Goal: Task Accomplishment & Management: Use online tool/utility

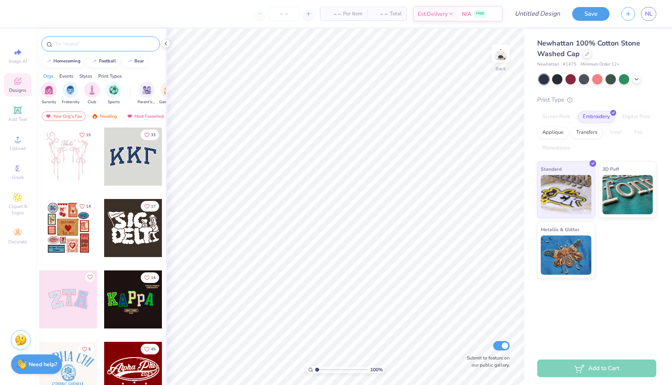
click at [103, 49] on div at bounding box center [100, 44] width 119 height 15
click at [103, 39] on div at bounding box center [100, 44] width 119 height 15
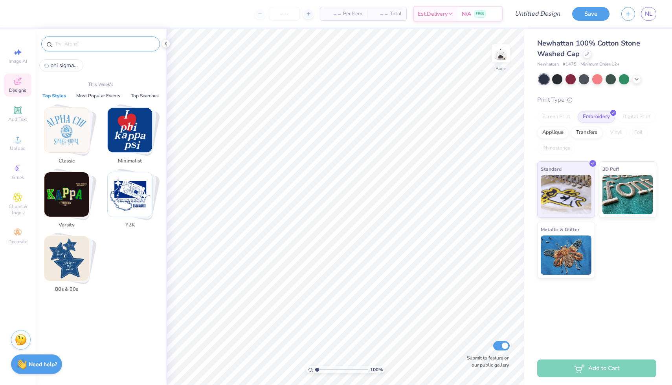
click at [103, 42] on input "text" at bounding box center [104, 44] width 101 height 8
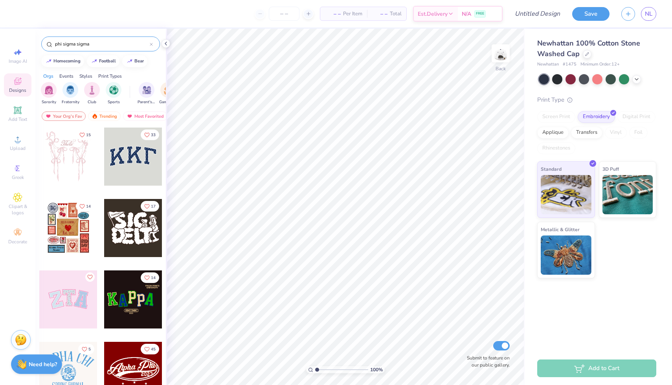
type input "phi sigma sigma"
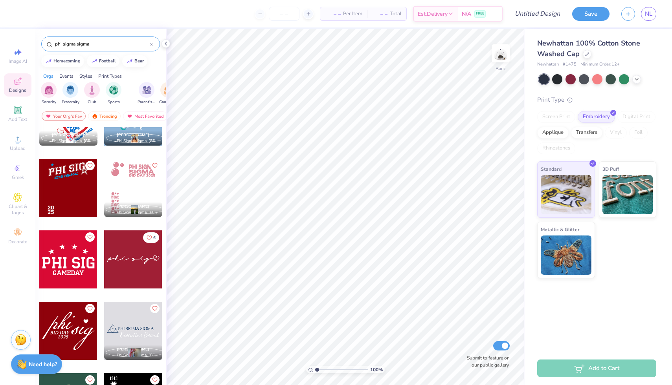
scroll to position [613, 0]
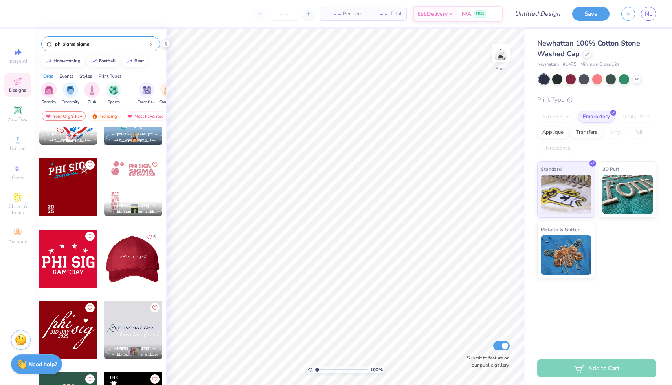
click at [104, 257] on div at bounding box center [75, 259] width 58 height 58
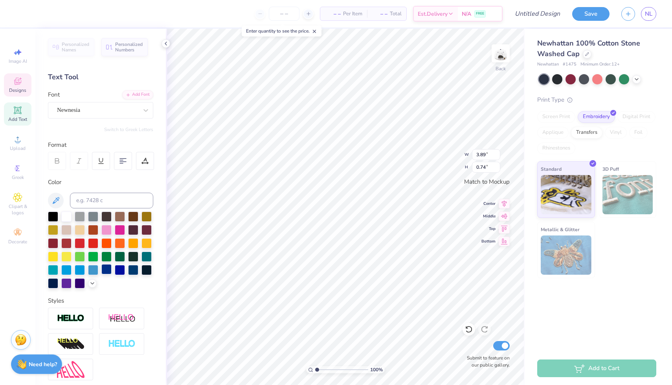
click at [108, 269] on div at bounding box center [106, 269] width 10 height 10
click at [106, 273] on div at bounding box center [106, 269] width 10 height 10
click at [131, 216] on div at bounding box center [133, 216] width 10 height 10
click at [107, 267] on div at bounding box center [106, 269] width 10 height 10
click at [149, 274] on div at bounding box center [146, 269] width 10 height 10
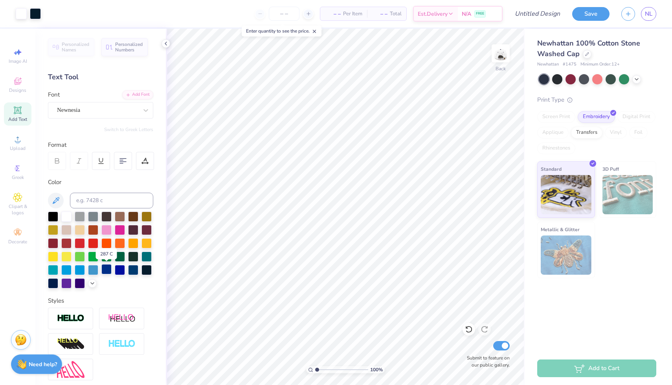
click at [110, 270] on div at bounding box center [106, 269] width 10 height 10
click at [51, 283] on div at bounding box center [53, 283] width 10 height 10
click at [110, 106] on div "Newnesia" at bounding box center [97, 110] width 83 height 12
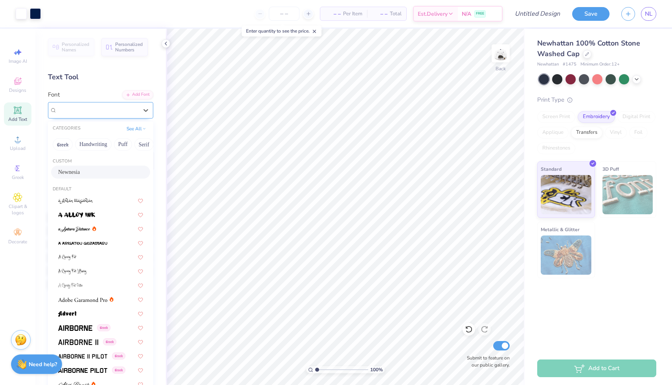
click at [110, 106] on div "Newnesia" at bounding box center [97, 110] width 81 height 9
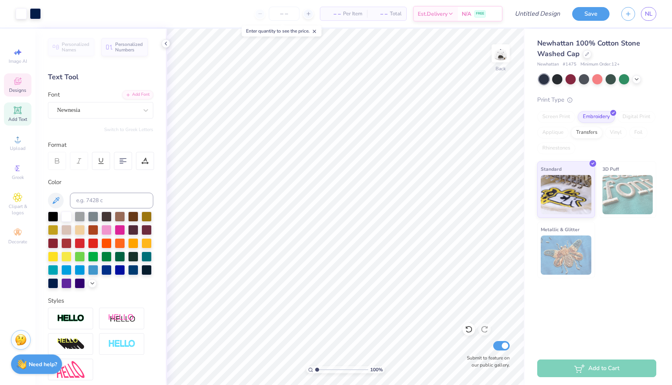
click at [19, 92] on span "Designs" at bounding box center [17, 90] width 17 height 6
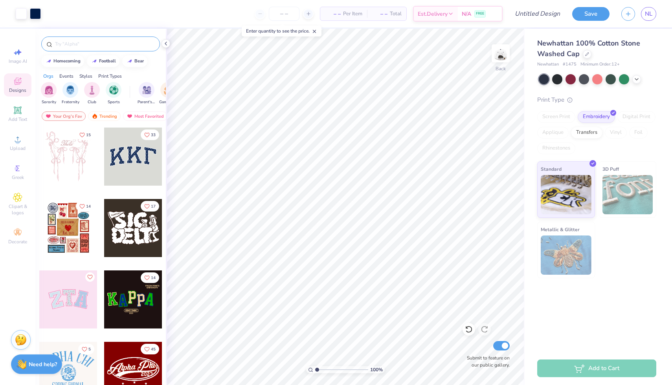
click at [90, 40] on div at bounding box center [100, 44] width 119 height 15
click at [87, 48] on input "text" at bounding box center [104, 44] width 101 height 8
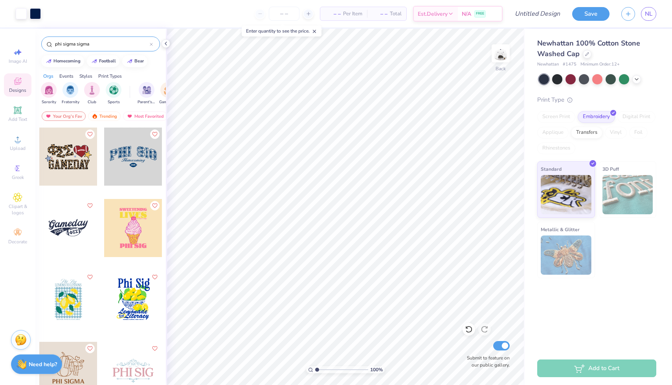
type input "phi sigma sigma"
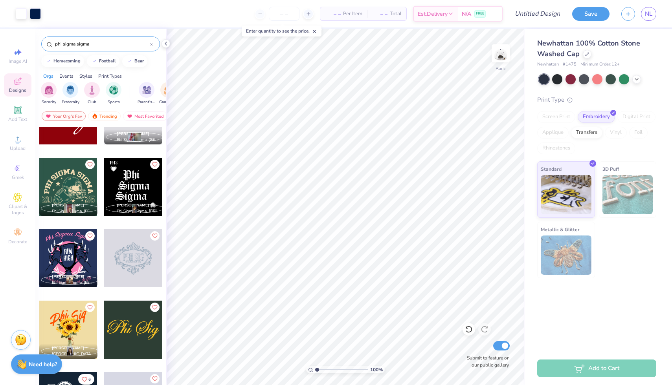
scroll to position [1000, 0]
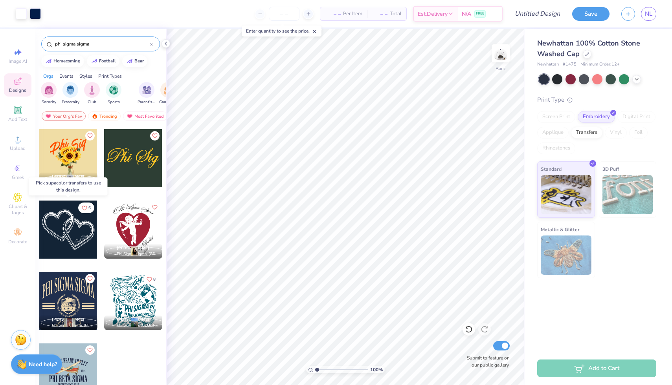
click at [72, 229] on div at bounding box center [68, 230] width 58 height 58
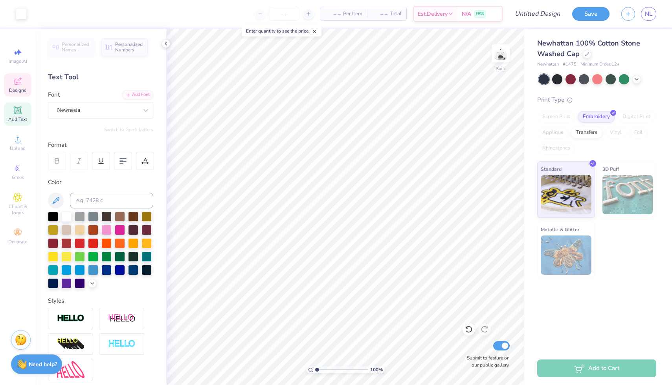
click at [13, 93] on span "Designs" at bounding box center [17, 90] width 17 height 6
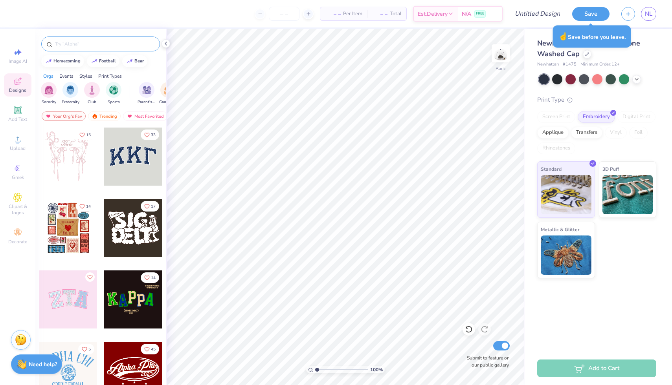
click at [90, 42] on input "text" at bounding box center [104, 44] width 101 height 8
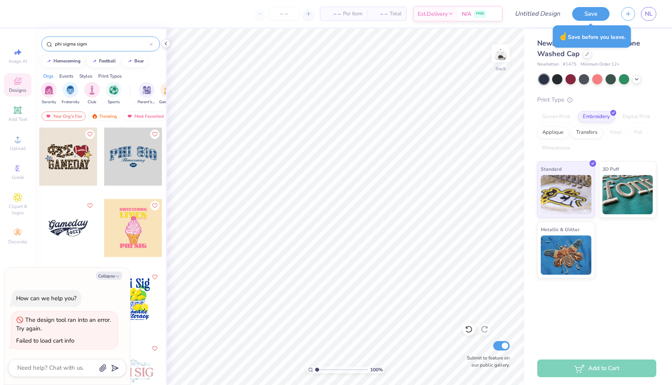
type input "phi sigma sigma"
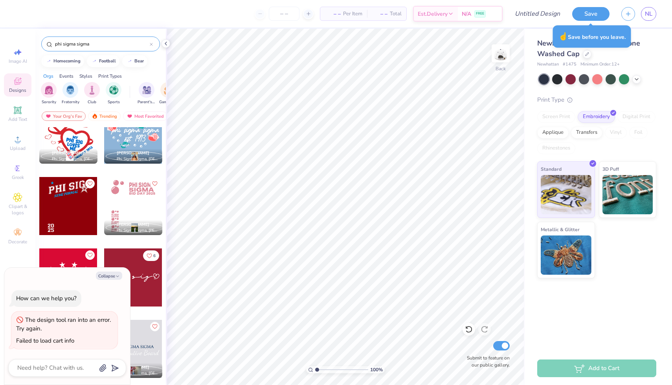
type textarea "x"
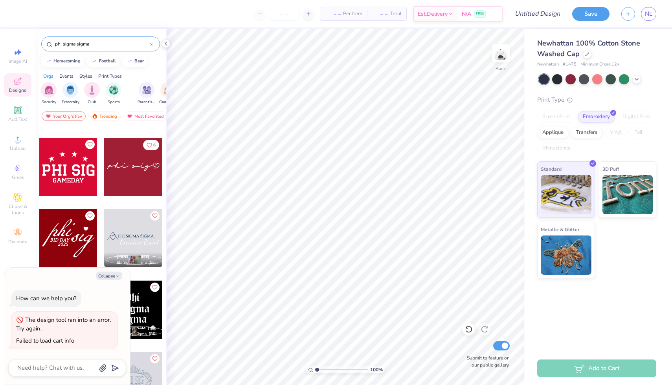
scroll to position [698, 0]
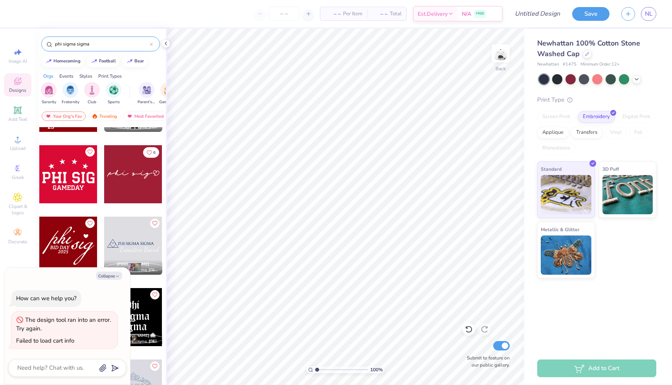
type input "phi sigma sigma"
click at [127, 186] on div at bounding box center [133, 174] width 58 height 58
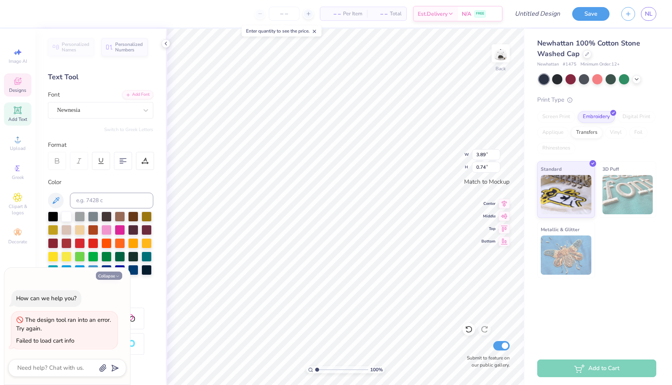
click at [115, 277] on icon "button" at bounding box center [117, 276] width 5 height 5
type textarea "x"
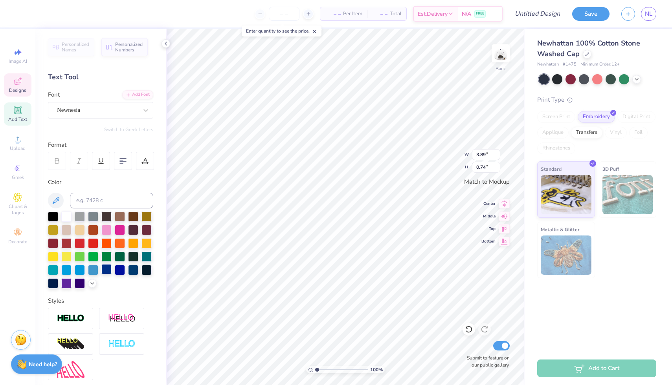
click at [108, 271] on div at bounding box center [106, 269] width 10 height 10
click at [48, 285] on div at bounding box center [53, 283] width 10 height 10
type input "0.51"
type input "0.48"
click at [51, 283] on div at bounding box center [53, 283] width 10 height 10
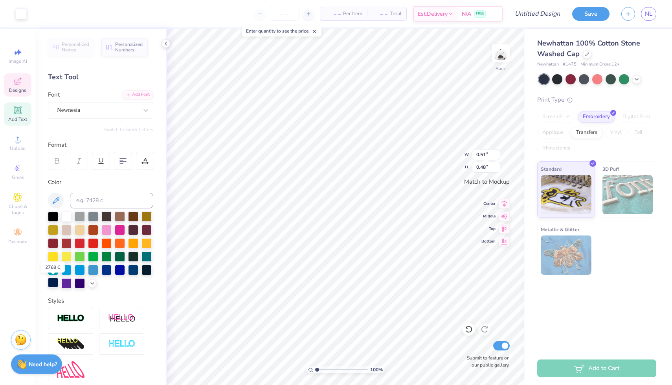
click at [55, 282] on div at bounding box center [53, 283] width 10 height 10
click at [54, 282] on div at bounding box center [53, 283] width 10 height 10
click at [117, 266] on div at bounding box center [120, 269] width 10 height 10
type input "0.51"
type input "0.48"
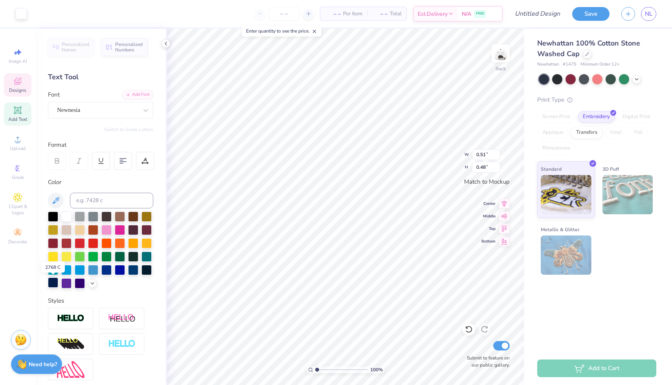
click at [55, 281] on div at bounding box center [53, 283] width 10 height 10
click at [20, 85] on icon at bounding box center [17, 81] width 9 height 9
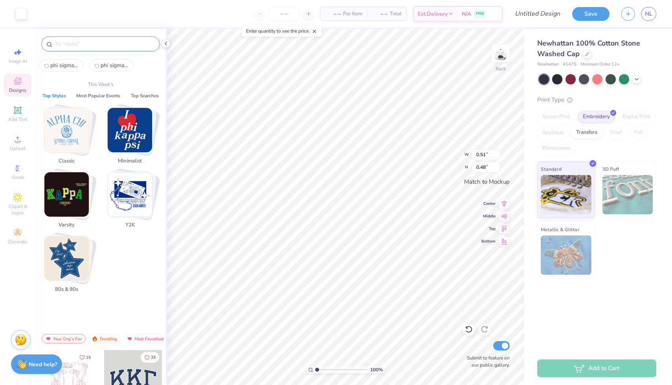
click at [107, 46] on input "text" at bounding box center [104, 44] width 101 height 8
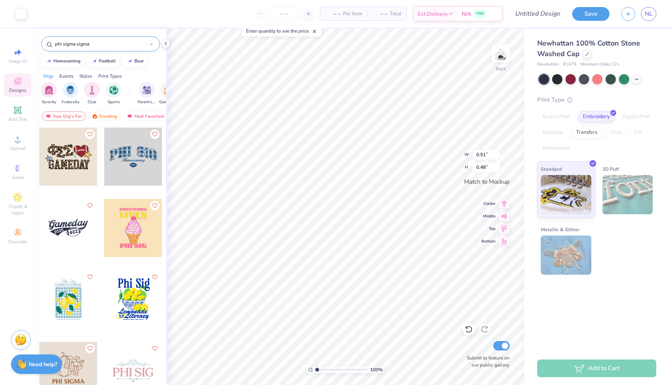
type input "phi sigma sigma"
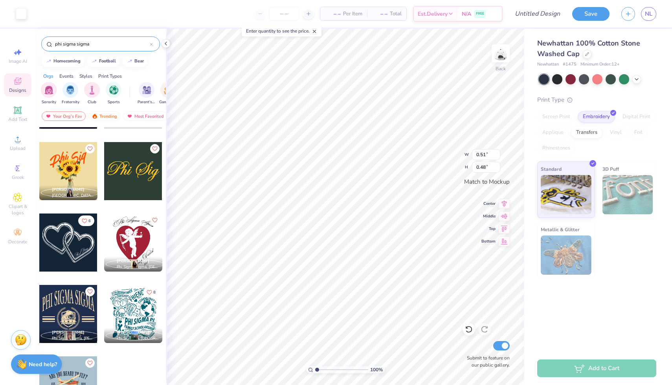
scroll to position [1000, 0]
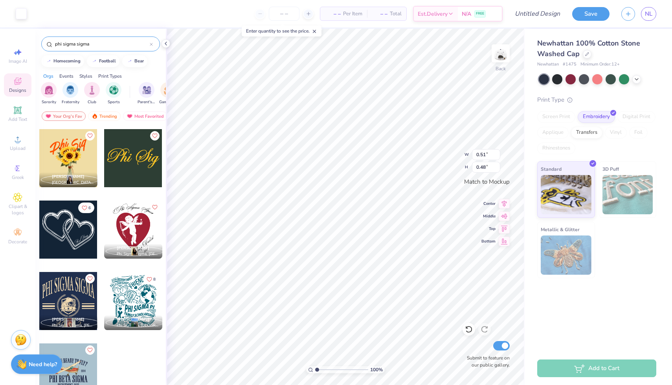
click at [72, 234] on div at bounding box center [68, 230] width 58 height 58
click at [72, 232] on div at bounding box center [68, 230] width 58 height 58
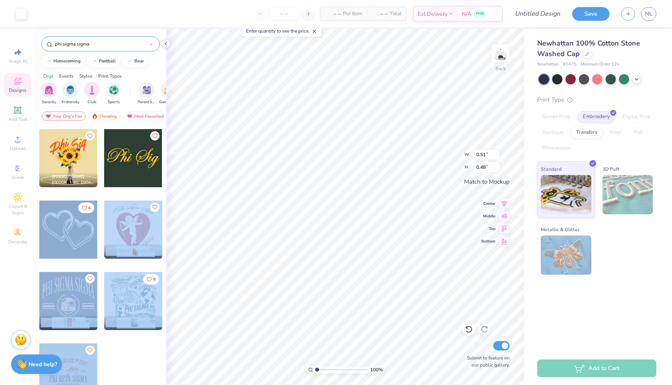
click at [332, 136] on div "Art colors – – Per Item – – Total Est. Delivery N/A FREE Design Title Save NL I…" at bounding box center [336, 192] width 672 height 385
type input "3.89"
type input "0.74"
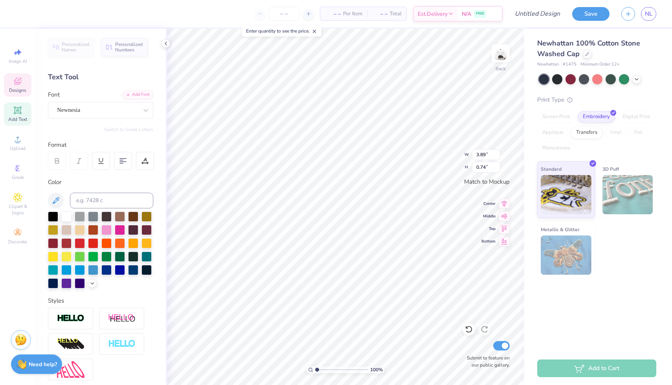
type textarea "Ph Sig"
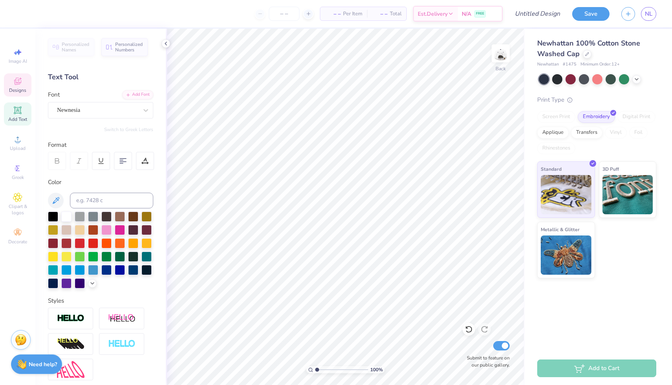
click at [16, 81] on icon at bounding box center [18, 82] width 6 height 5
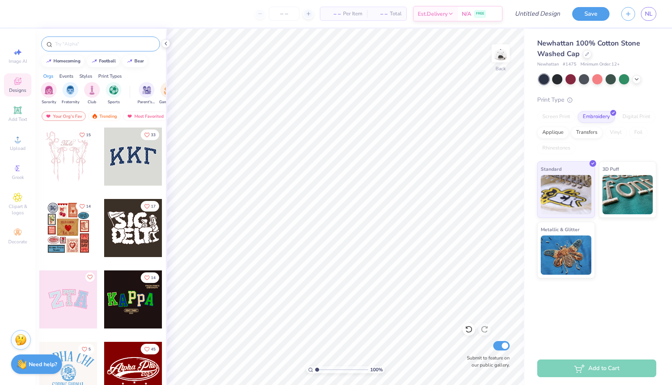
click at [81, 42] on input "text" at bounding box center [104, 44] width 101 height 8
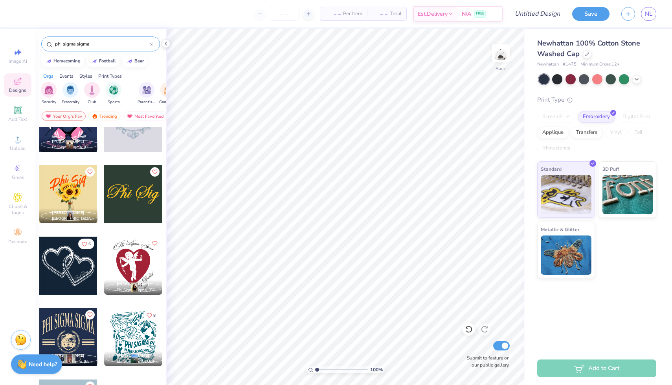
scroll to position [966, 0]
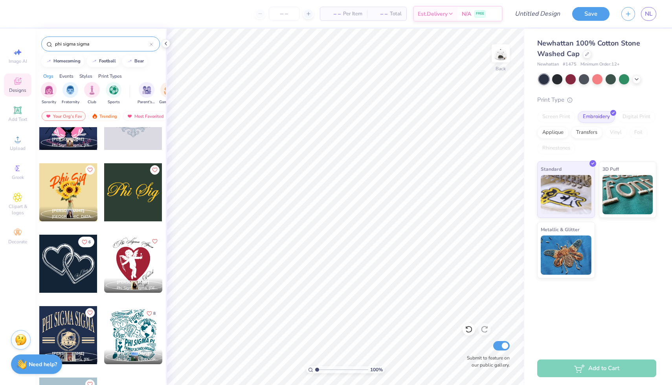
type input "phi sigma sigma"
click at [74, 266] on div at bounding box center [68, 264] width 58 height 58
click at [68, 270] on div at bounding box center [68, 264] width 58 height 58
click at [72, 261] on div at bounding box center [68, 264] width 58 height 58
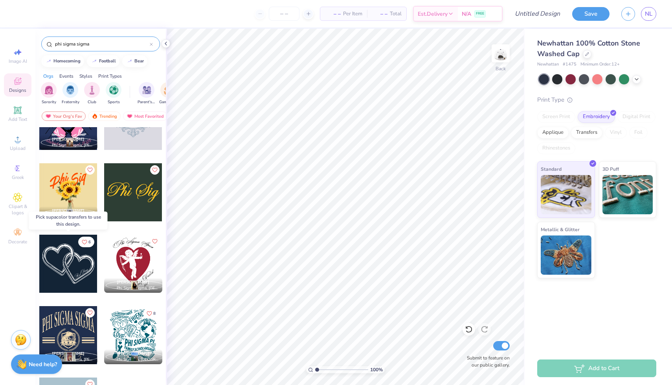
click at [72, 261] on div at bounding box center [68, 264] width 58 height 58
drag, startPoint x: 72, startPoint y: 261, endPoint x: 112, endPoint y: 251, distance: 42.0
click at [43, 273] on div at bounding box center [68, 264] width 58 height 58
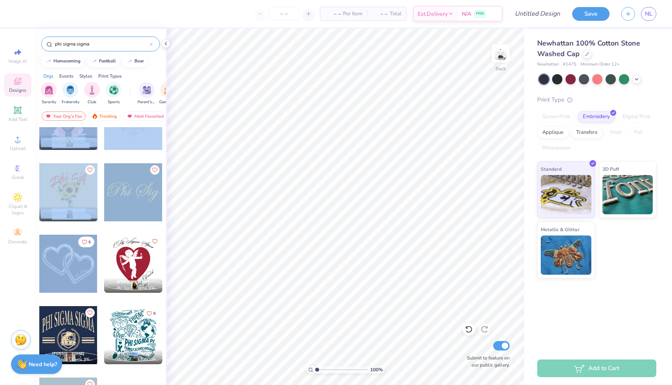
drag, startPoint x: 63, startPoint y: 264, endPoint x: 102, endPoint y: 251, distance: 41.0
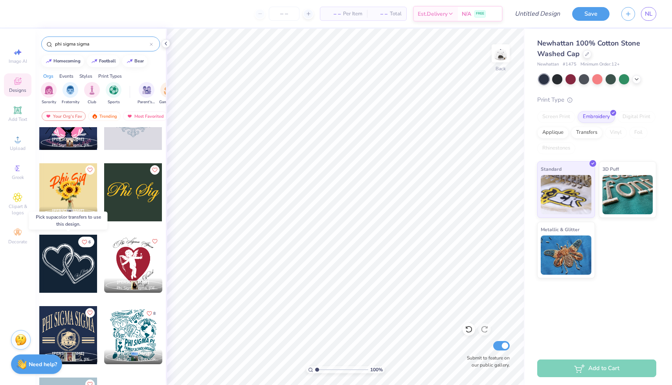
click at [66, 267] on div at bounding box center [68, 264] width 58 height 58
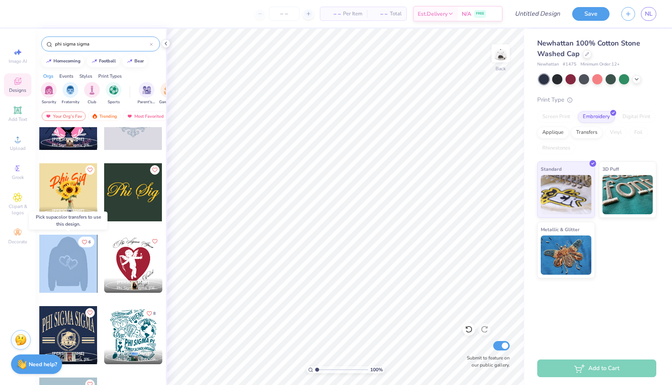
click at [39, 267] on div at bounding box center [10, 264] width 58 height 58
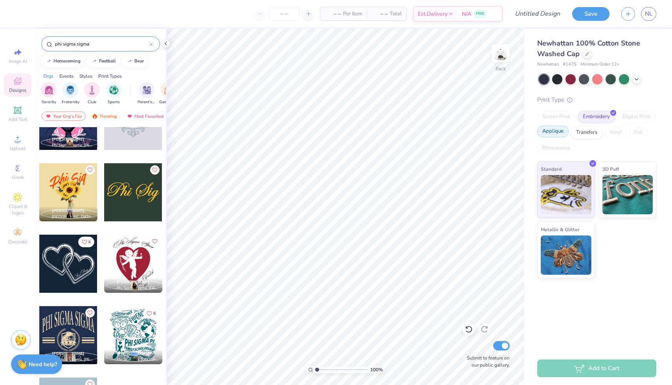
click at [553, 133] on div "Applique" at bounding box center [552, 132] width 31 height 12
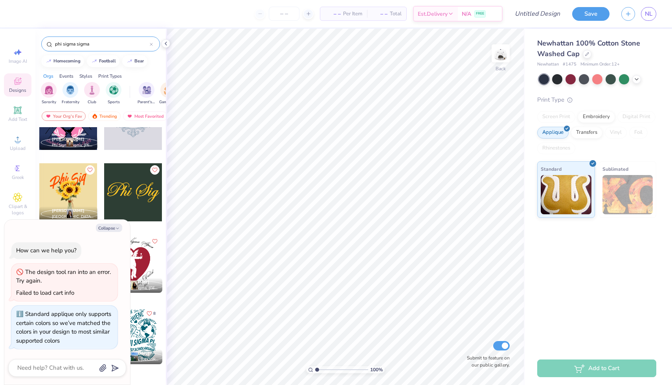
click at [112, 233] on div "Collapse How can we help you? The design tool ran into an error. Try again. Fai…" at bounding box center [67, 302] width 126 height 165
click at [112, 228] on button "Collapse" at bounding box center [109, 228] width 26 height 8
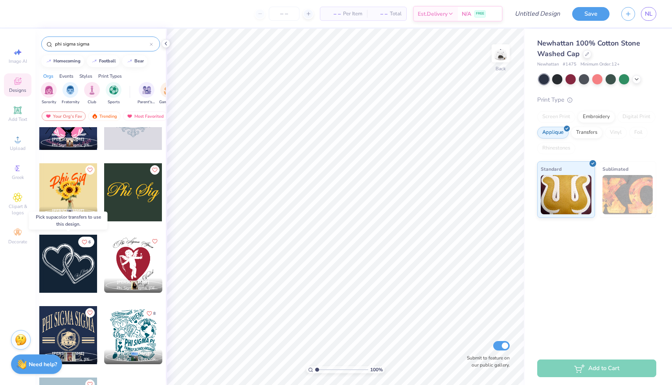
click at [72, 256] on div at bounding box center [68, 264] width 58 height 58
click at [77, 263] on div at bounding box center [68, 264] width 58 height 58
click at [39, 263] on div at bounding box center [10, 264] width 58 height 58
click at [77, 263] on div at bounding box center [68, 264] width 58 height 58
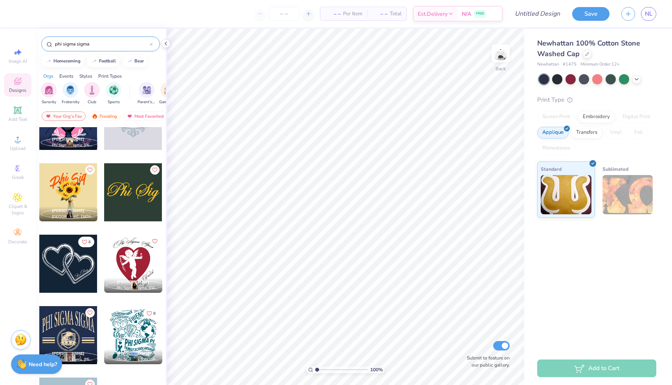
click at [90, 260] on div at bounding box center [68, 264] width 58 height 58
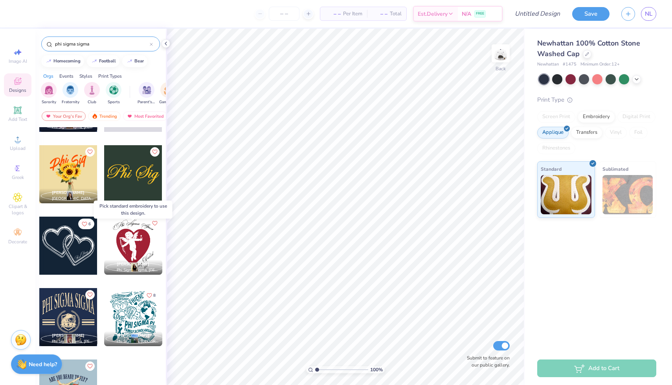
scroll to position [985, 0]
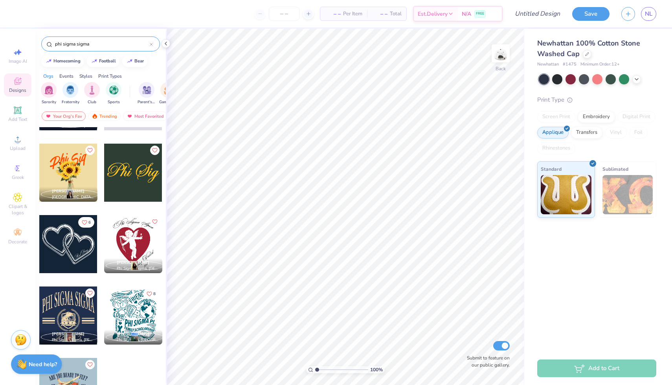
click at [135, 234] on div at bounding box center [133, 244] width 58 height 58
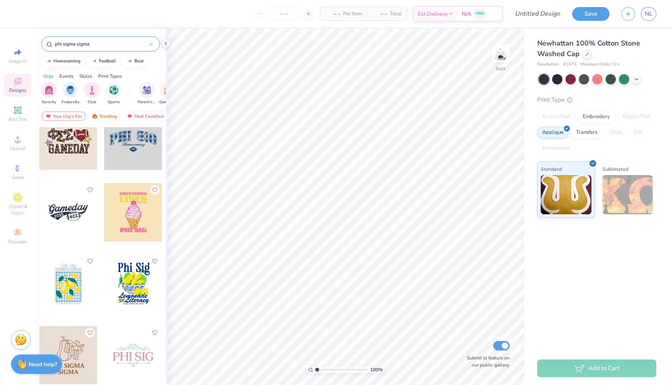
scroll to position [0, 0]
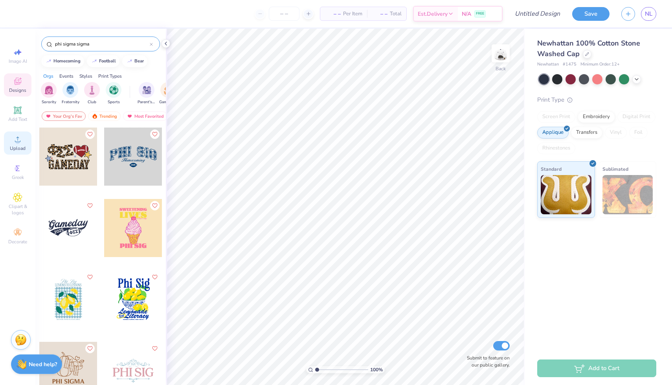
click at [21, 142] on icon at bounding box center [17, 139] width 9 height 9
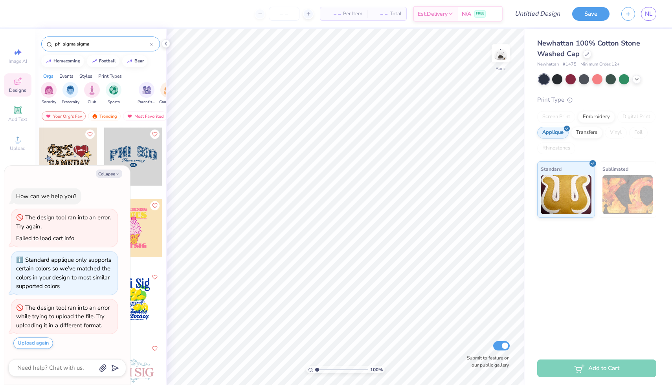
click at [102, 178] on div "Collapse How can we help you? The design tool ran into an error. Try again. Fai…" at bounding box center [67, 276] width 126 height 220
click at [106, 173] on button "Collapse" at bounding box center [109, 174] width 26 height 8
type textarea "x"
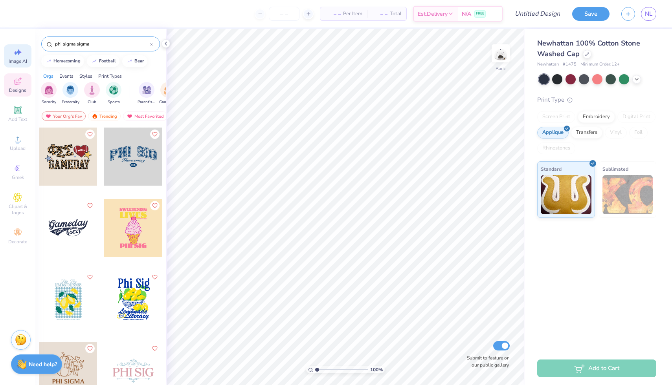
click at [23, 56] on div "Image AI" at bounding box center [18, 55] width 28 height 23
select select "4"
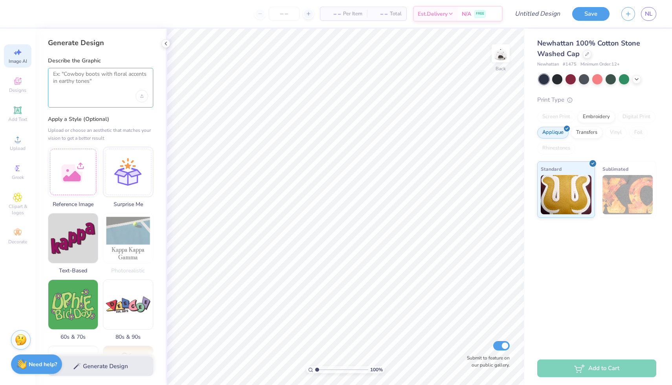
click at [83, 85] on textarea at bounding box center [100, 81] width 95 height 20
type textarea "phi sig in cursive"
click at [127, 365] on button "Generate Design" at bounding box center [100, 364] width 105 height 19
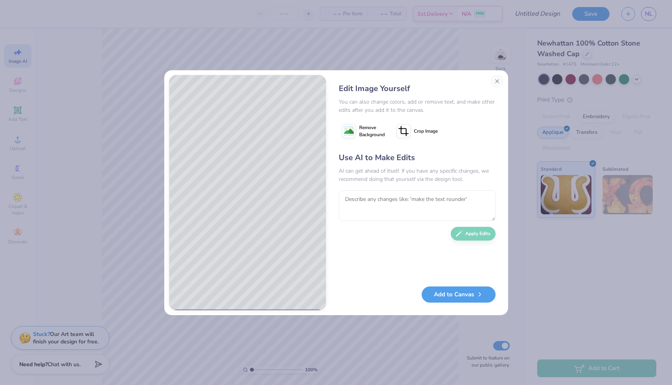
click at [577, 288] on div "Edit Image Yourself You can also change colors, add or remove text, and make ot…" at bounding box center [336, 192] width 672 height 385
click at [497, 80] on button "Close" at bounding box center [497, 81] width 13 height 13
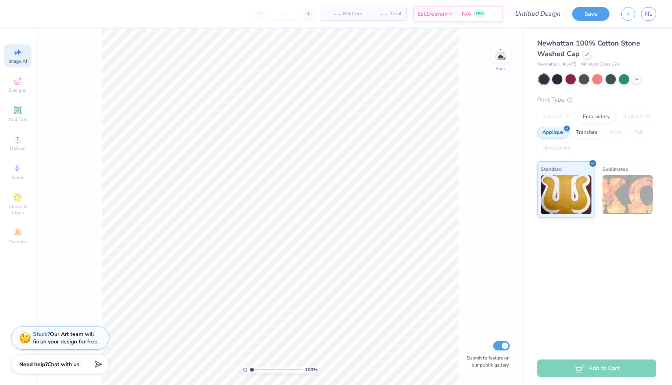
scroll to position [0, 18]
click at [24, 88] on span "Designs" at bounding box center [17, 90] width 17 height 6
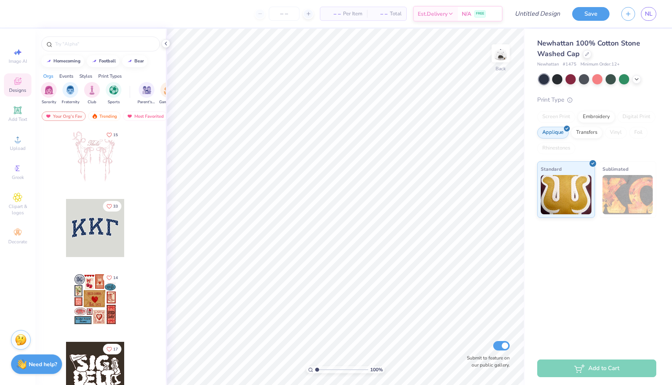
scroll to position [0, 0]
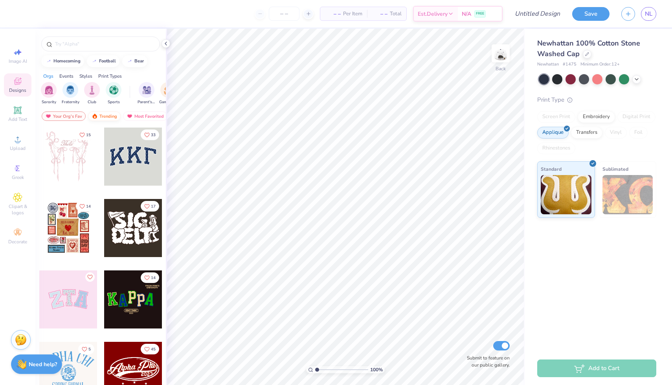
click at [110, 118] on div "Trending" at bounding box center [104, 116] width 33 height 9
click at [141, 119] on div "Most Favorited" at bounding box center [145, 116] width 44 height 9
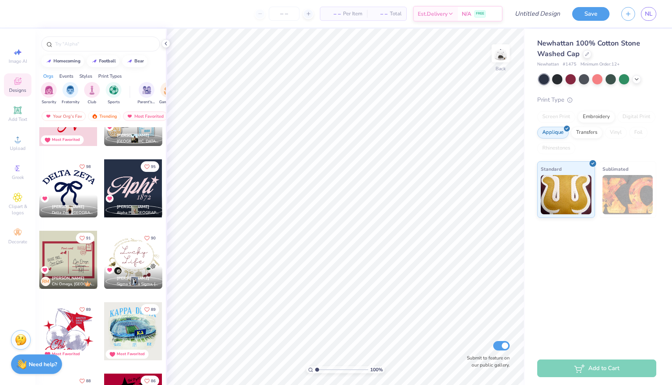
scroll to position [1002, 0]
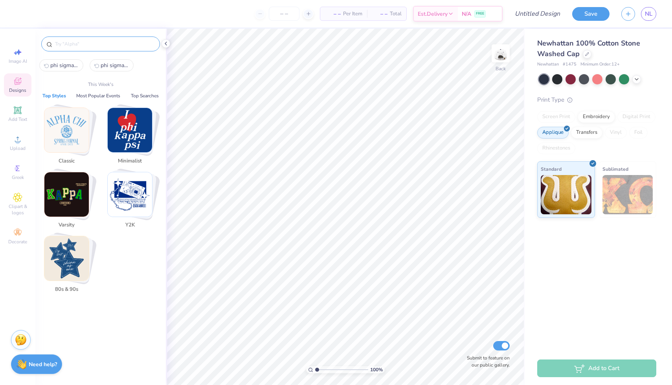
click at [80, 47] on input "text" at bounding box center [104, 44] width 101 height 8
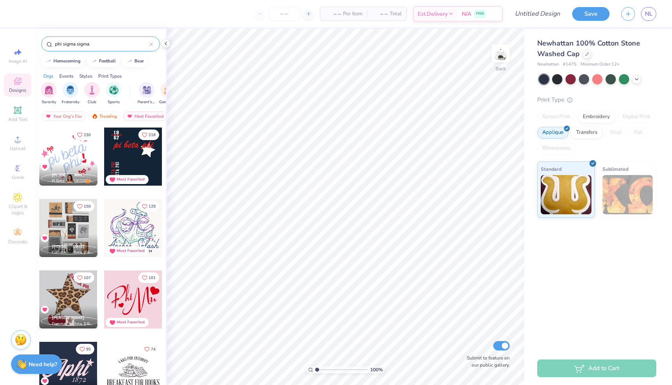
type input "phi sigma sigma"
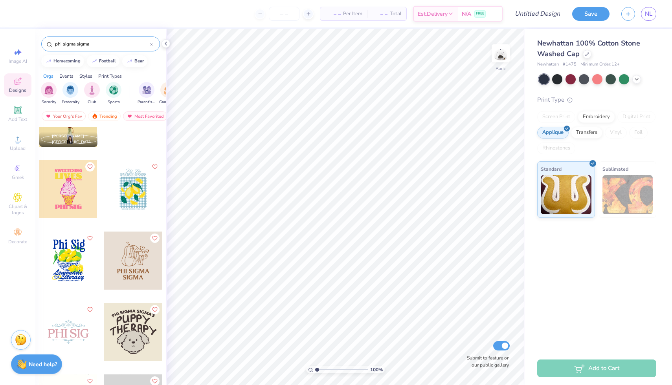
scroll to position [1000, 0]
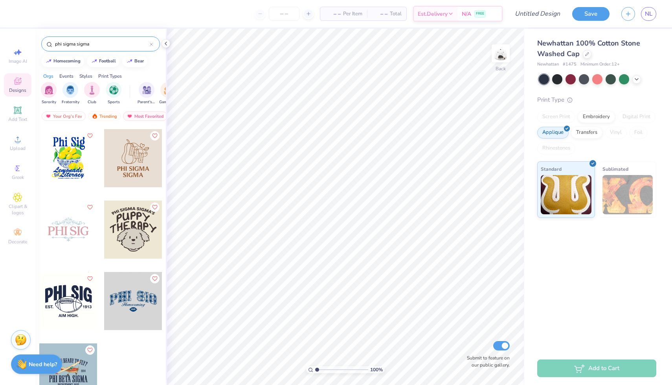
click at [72, 232] on div at bounding box center [68, 230] width 58 height 58
click at [72, 234] on div at bounding box center [68, 230] width 58 height 58
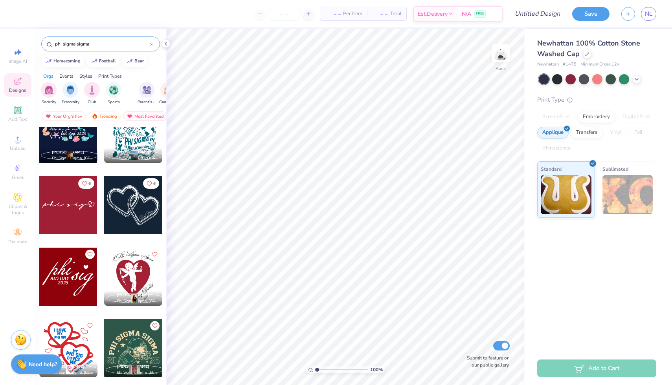
scroll to position [0, 0]
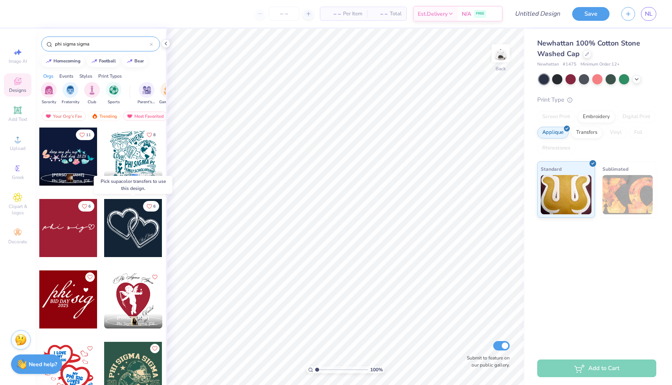
click at [128, 241] on div at bounding box center [191, 228] width 174 height 58
click at [128, 241] on div at bounding box center [133, 228] width 58 height 58
click at [559, 76] on div at bounding box center [557, 78] width 10 height 10
click at [639, 78] on icon at bounding box center [636, 78] width 6 height 6
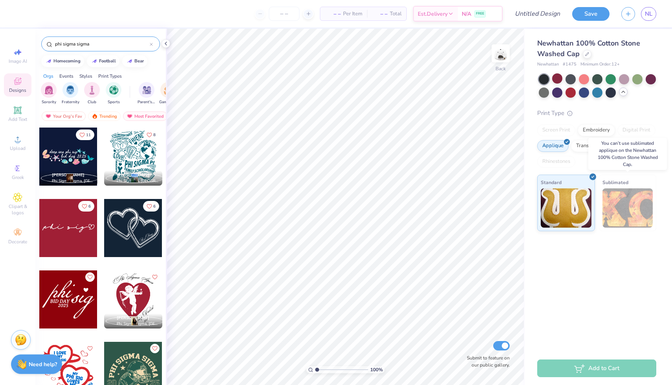
click at [612, 191] on img at bounding box center [627, 208] width 51 height 39
click at [593, 132] on div "Embroidery" at bounding box center [596, 129] width 37 height 12
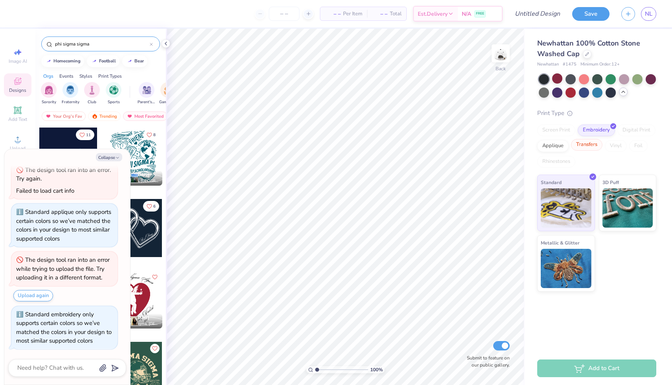
click at [592, 147] on div "Transfers" at bounding box center [586, 145] width 31 height 12
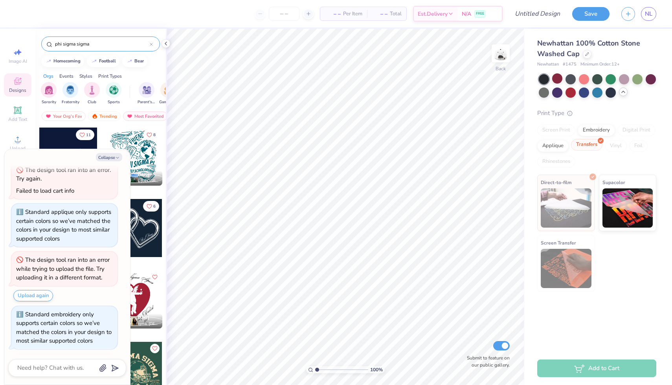
scroll to position [262, 0]
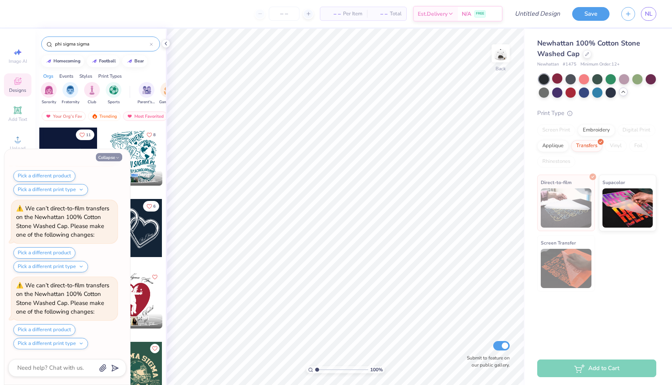
click at [114, 159] on button "Collapse" at bounding box center [109, 157] width 26 height 8
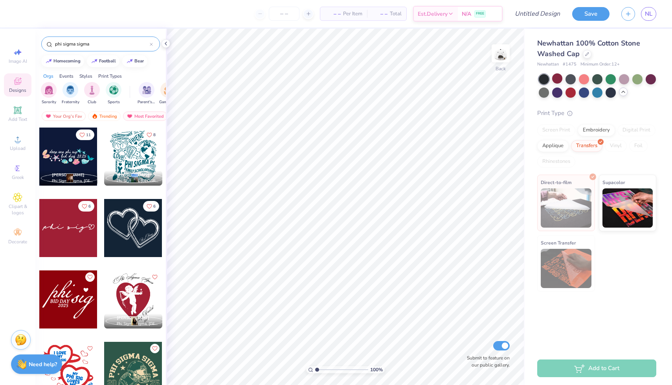
click at [148, 228] on div at bounding box center [133, 228] width 58 height 58
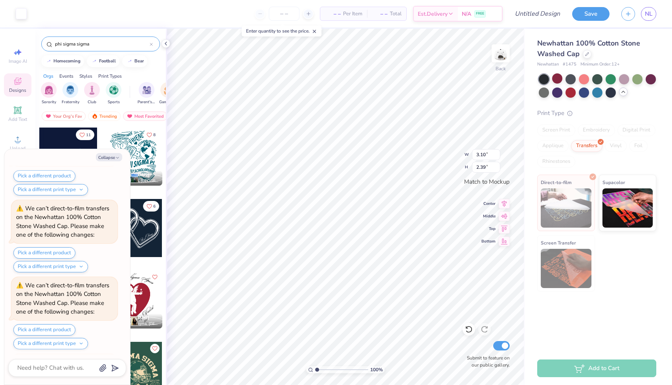
scroll to position [417, 0]
click at [118, 158] on icon "button" at bounding box center [117, 158] width 5 height 5
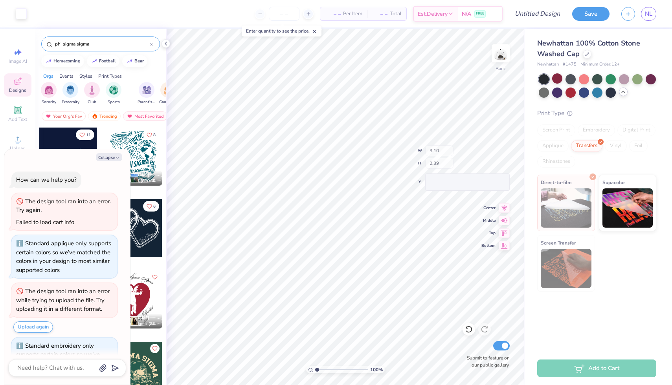
scroll to position [571, 0]
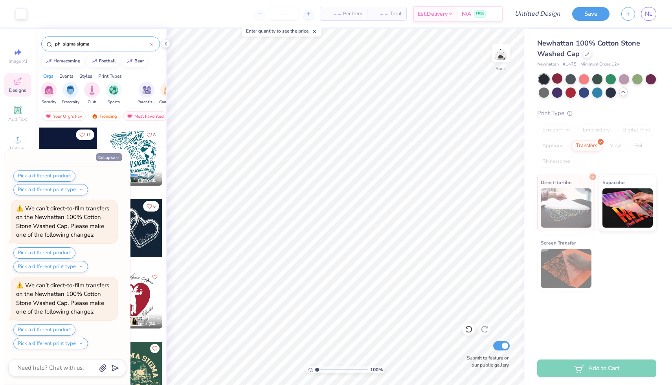
click at [112, 160] on button "Collapse" at bounding box center [109, 157] width 26 height 8
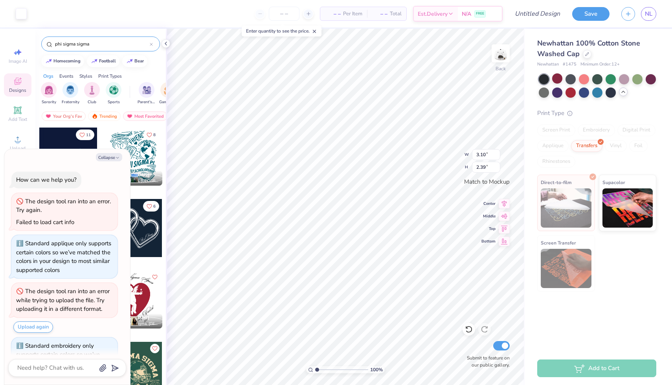
scroll to position [648, 0]
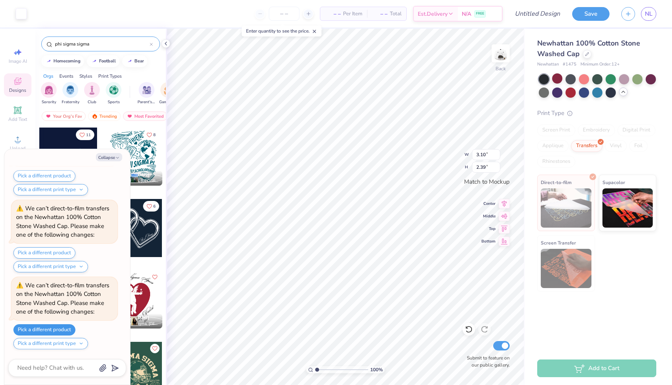
click at [54, 326] on button "Pick a different product" at bounding box center [44, 330] width 62 height 11
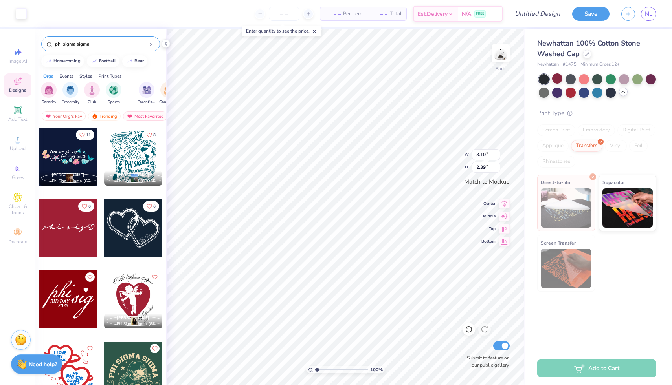
type textarea "x"
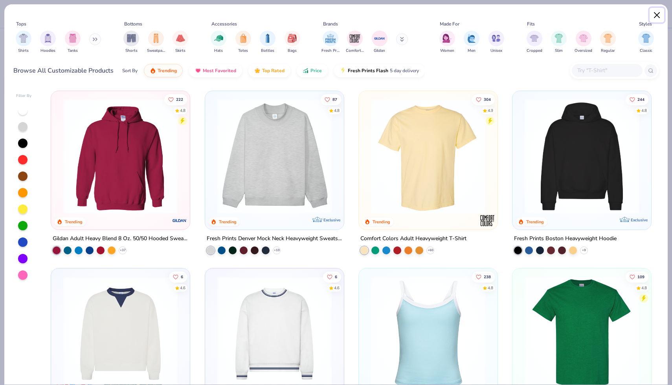
click at [656, 13] on button "Close" at bounding box center [657, 15] width 15 height 15
